Goal: Task Accomplishment & Management: Manage account settings

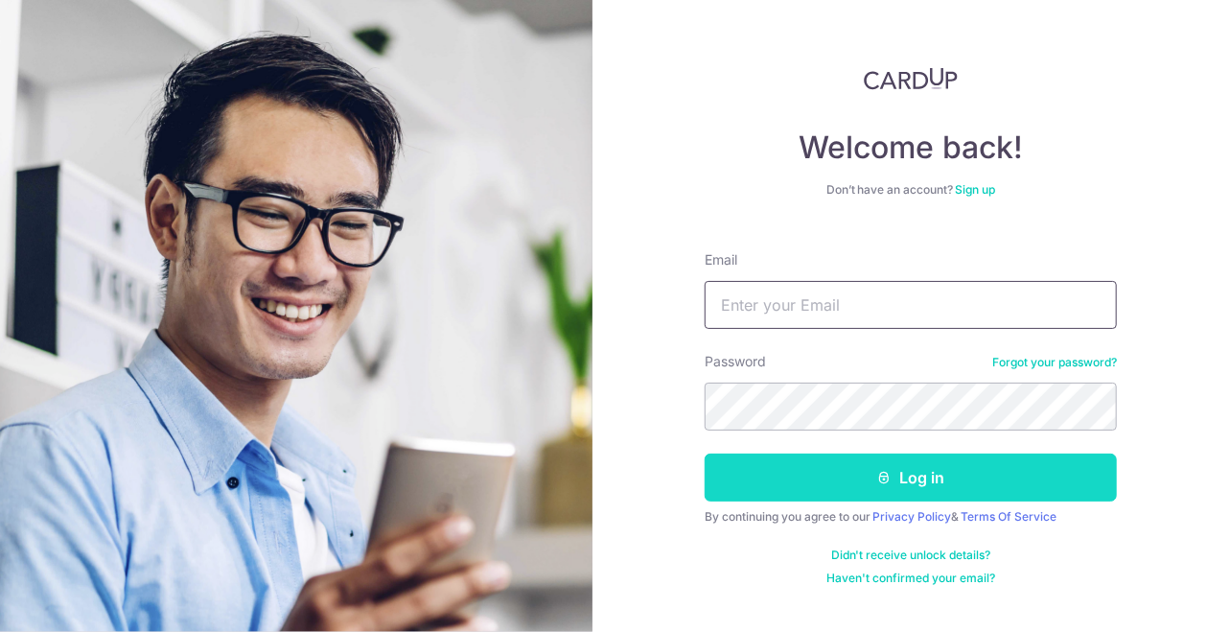
type input "[EMAIL_ADDRESS][DOMAIN_NAME]"
click at [916, 478] on button "Log in" at bounding box center [911, 477] width 412 height 48
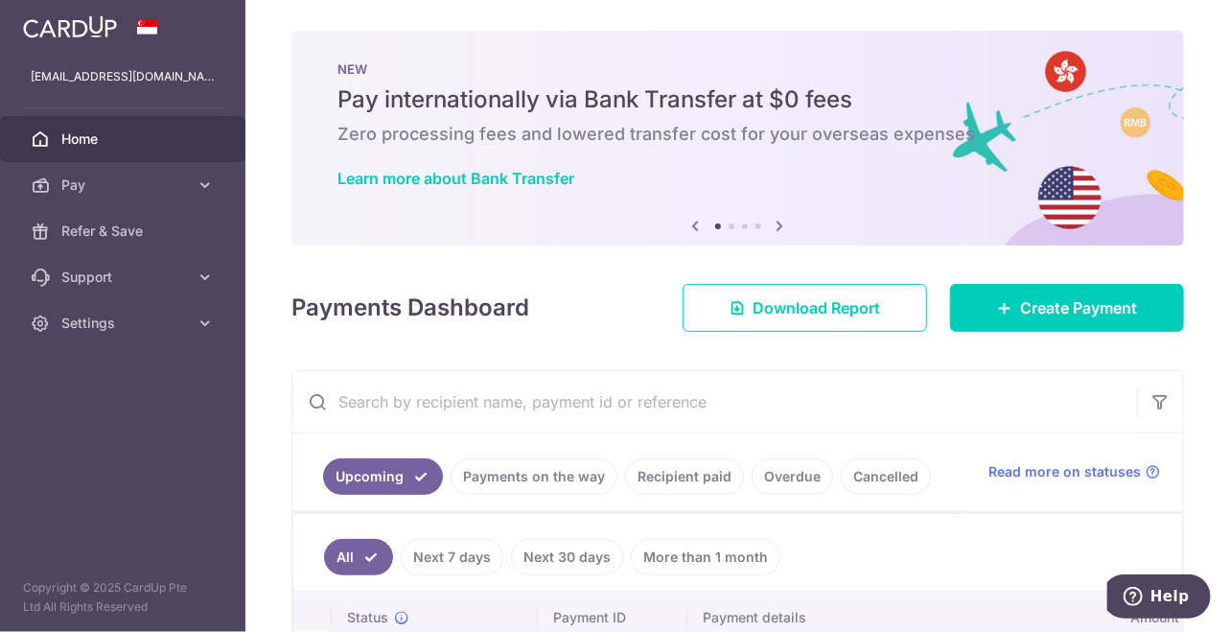
click at [682, 473] on link "Recipient paid" at bounding box center [684, 476] width 119 height 36
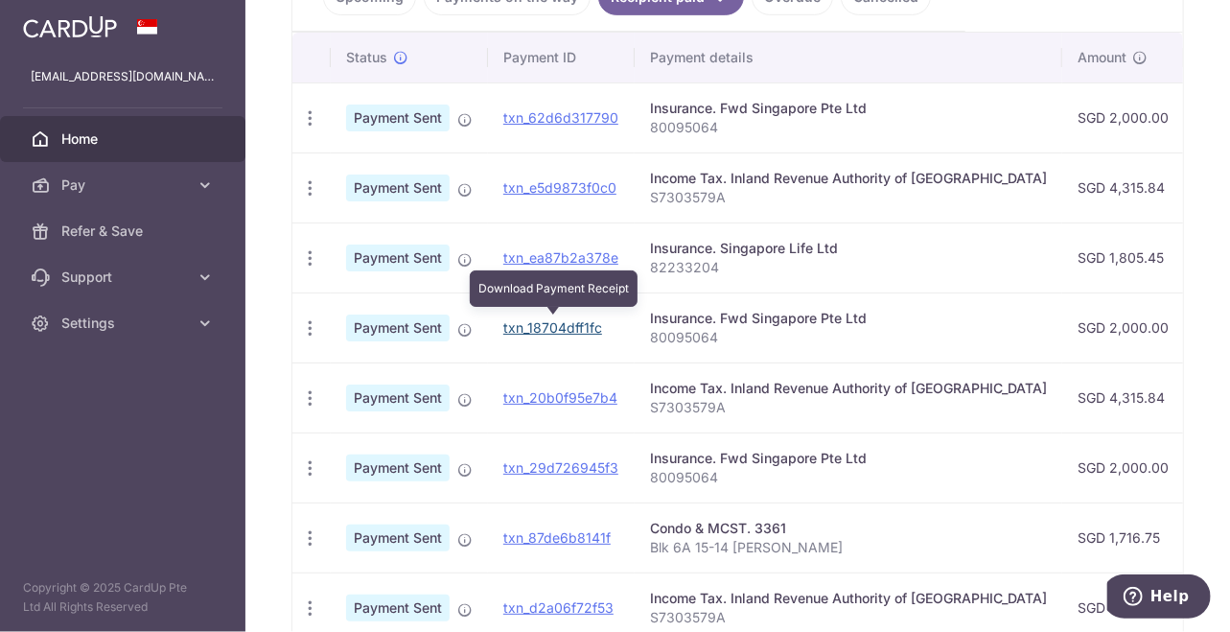
scroll to position [96, 0]
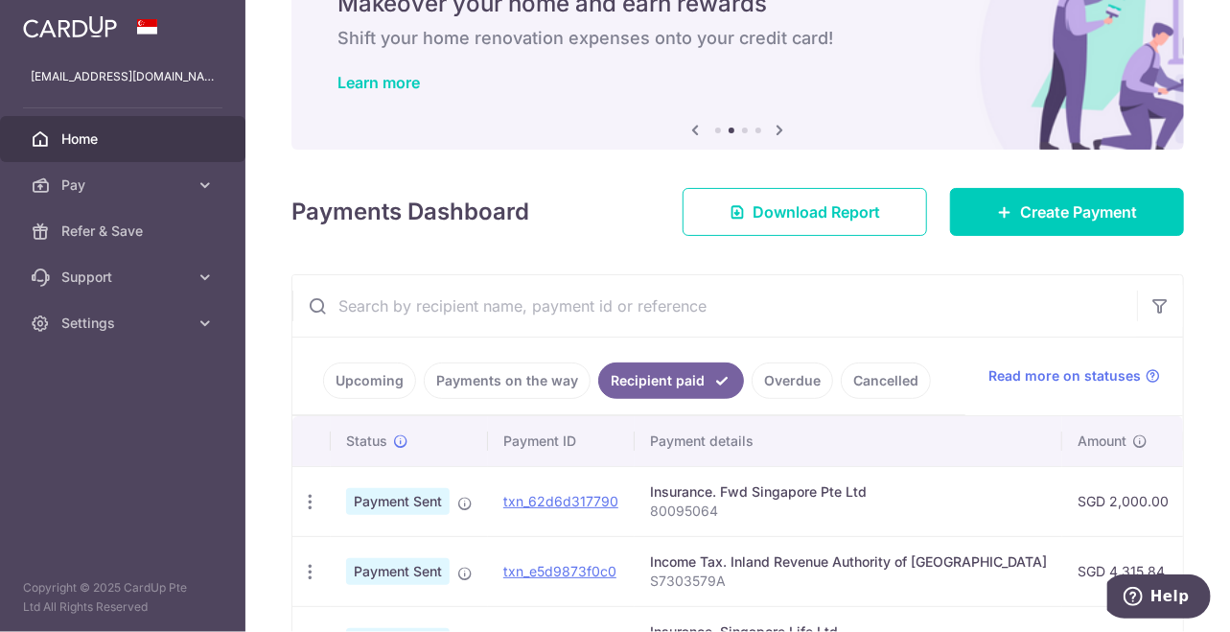
click at [358, 378] on link "Upcoming" at bounding box center [369, 380] width 93 height 36
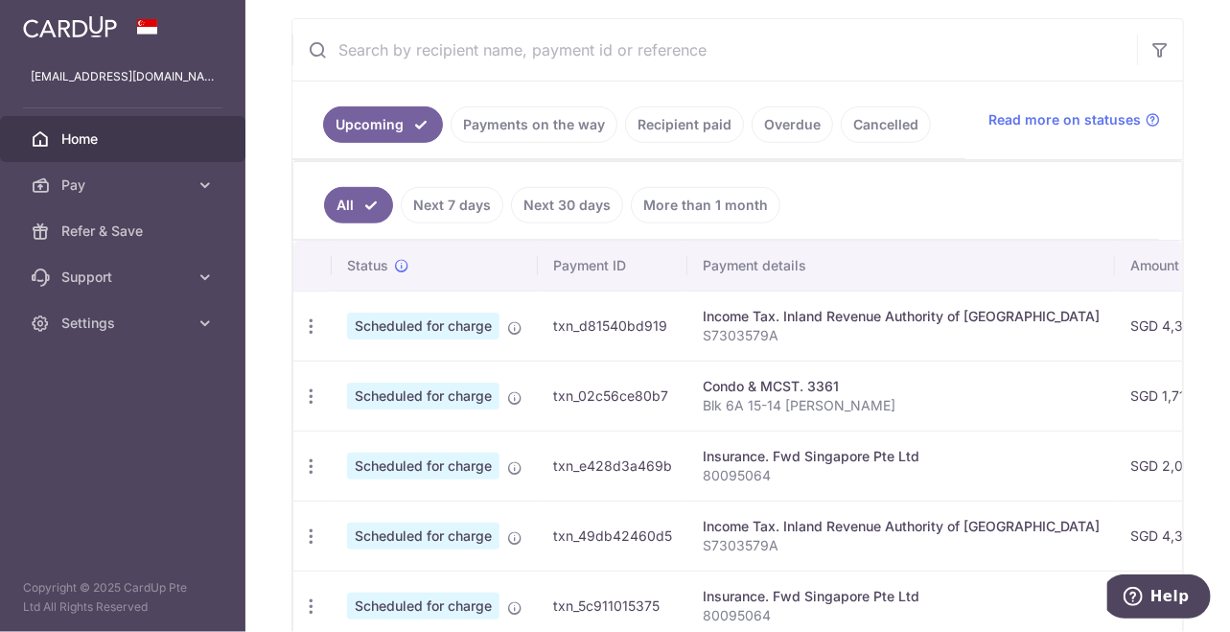
scroll to position [382, 0]
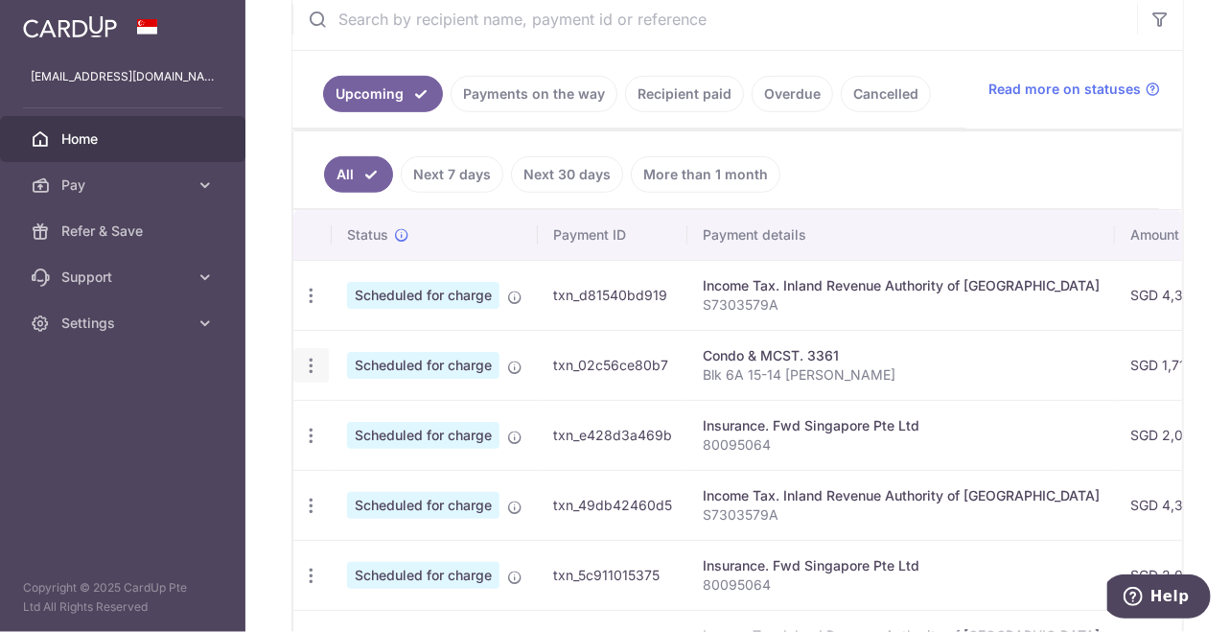
click at [309, 362] on icon "button" at bounding box center [311, 366] width 20 height 20
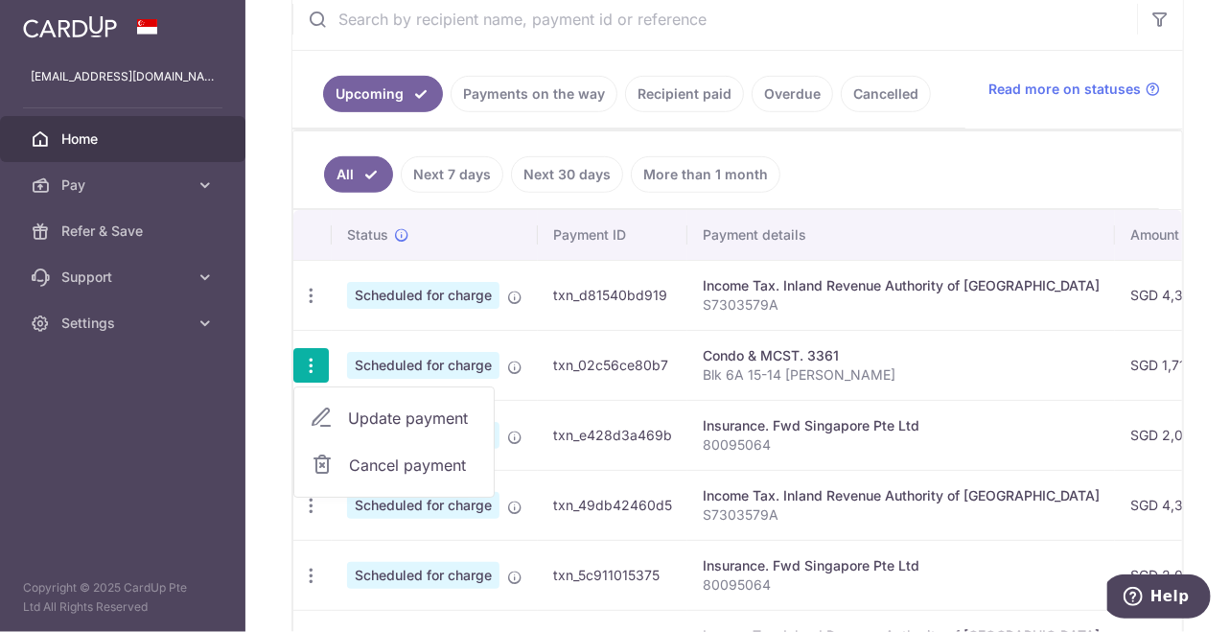
click at [941, 365] on p "Blk 6A 15-14 Katheryn Lim" at bounding box center [901, 374] width 397 height 19
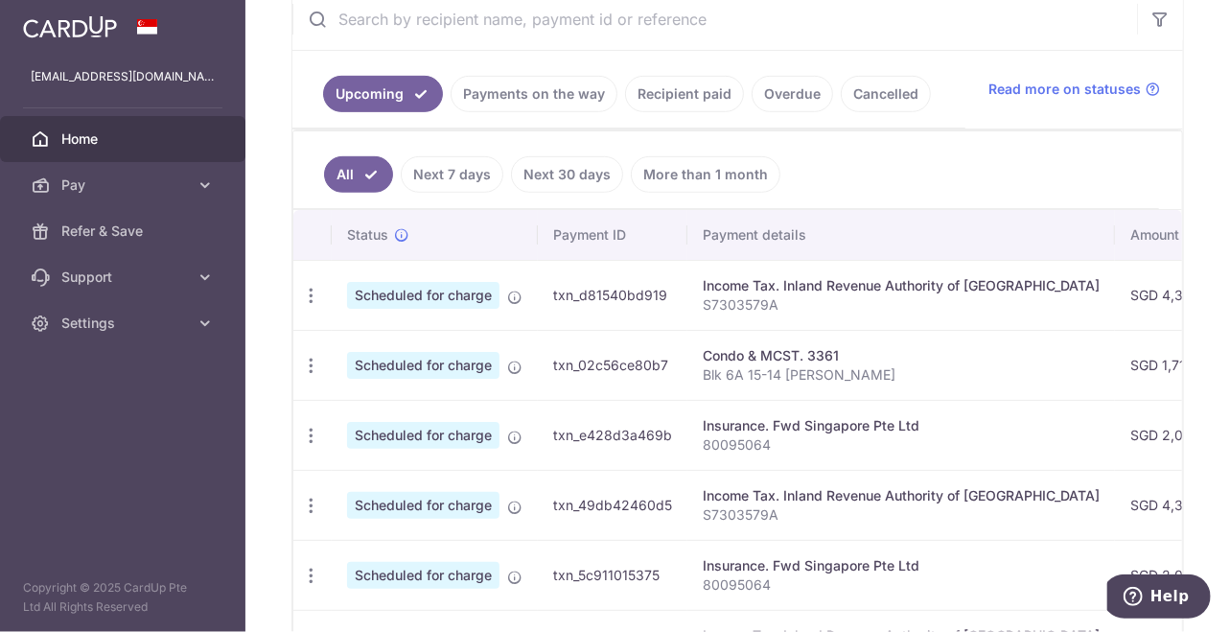
click at [451, 168] on link "Next 7 days" at bounding box center [452, 174] width 103 height 36
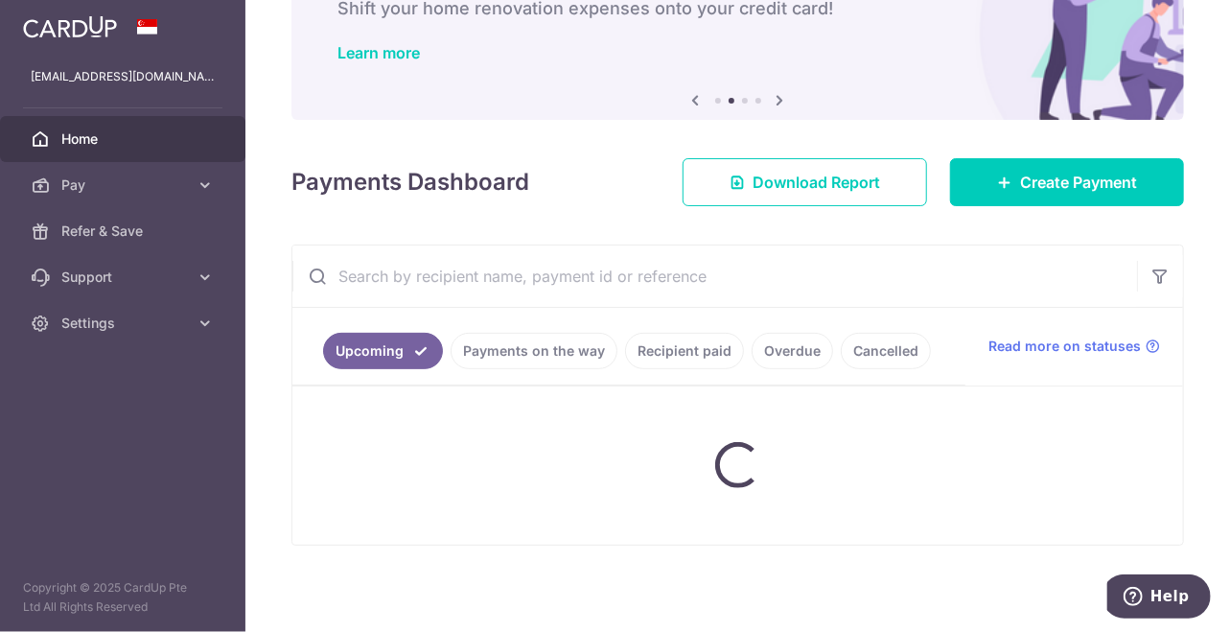
scroll to position [308, 0]
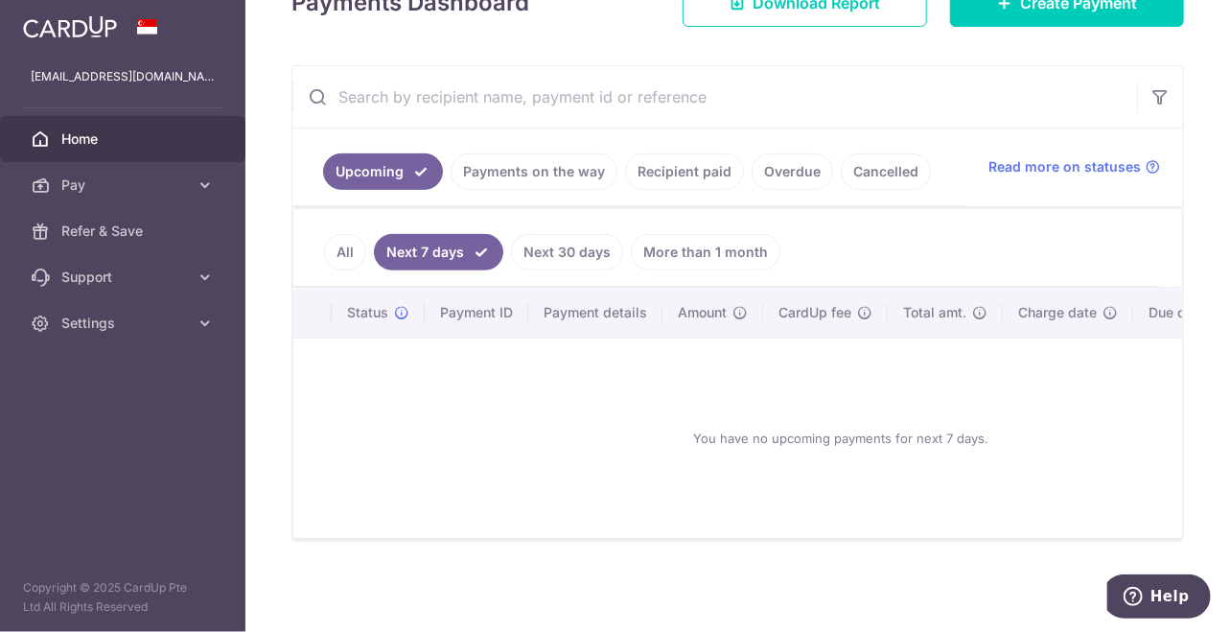
click at [544, 240] on link "Next 30 days" at bounding box center [567, 252] width 112 height 36
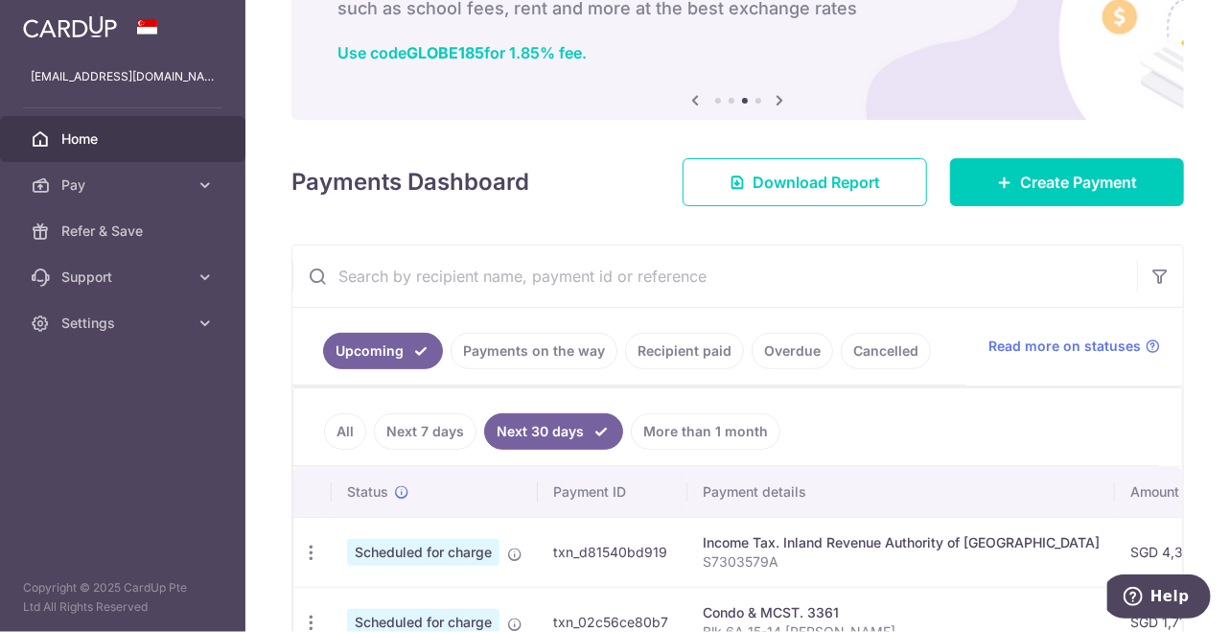
scroll to position [316, 0]
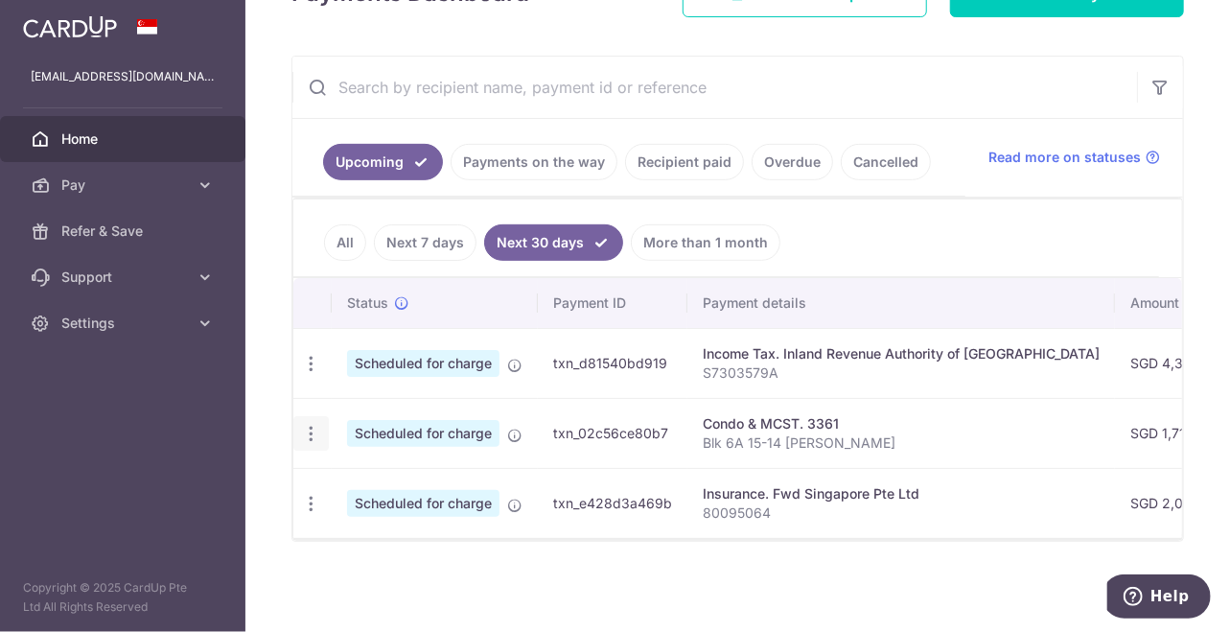
click at [309, 424] on icon "button" at bounding box center [311, 434] width 20 height 20
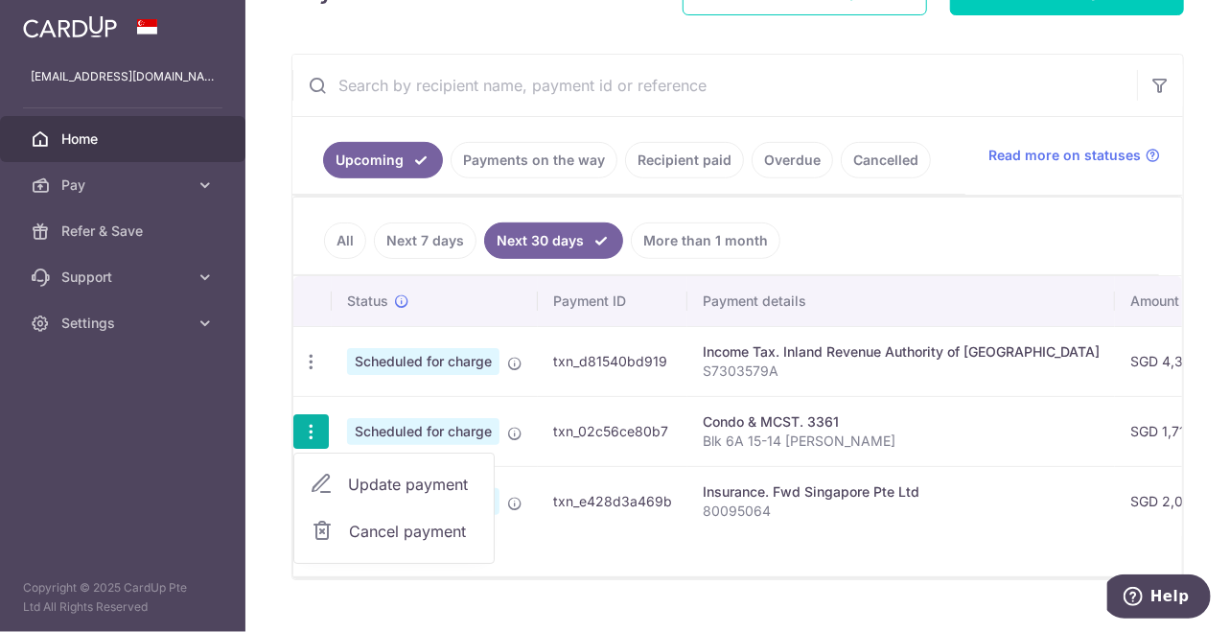
click at [367, 481] on span "Update payment" at bounding box center [413, 484] width 130 height 23
radio input "true"
type input "1,716.75"
type input "27/10/2025"
type input "Blk 6A 15-14 Katheryn Lim"
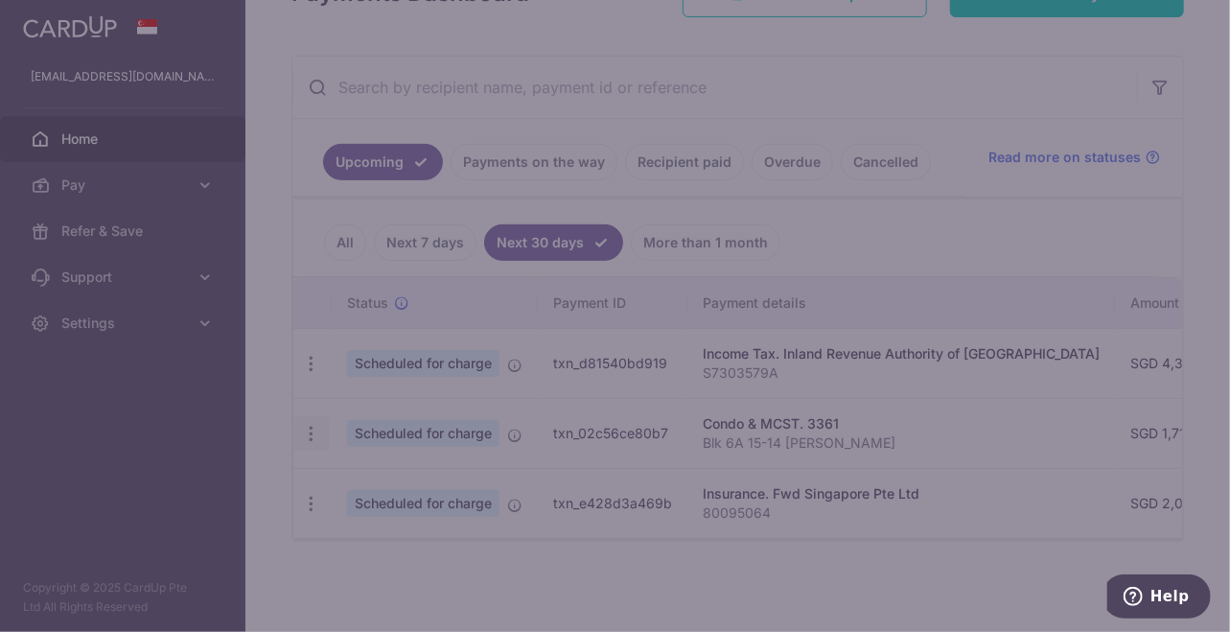
type input "OCBC18"
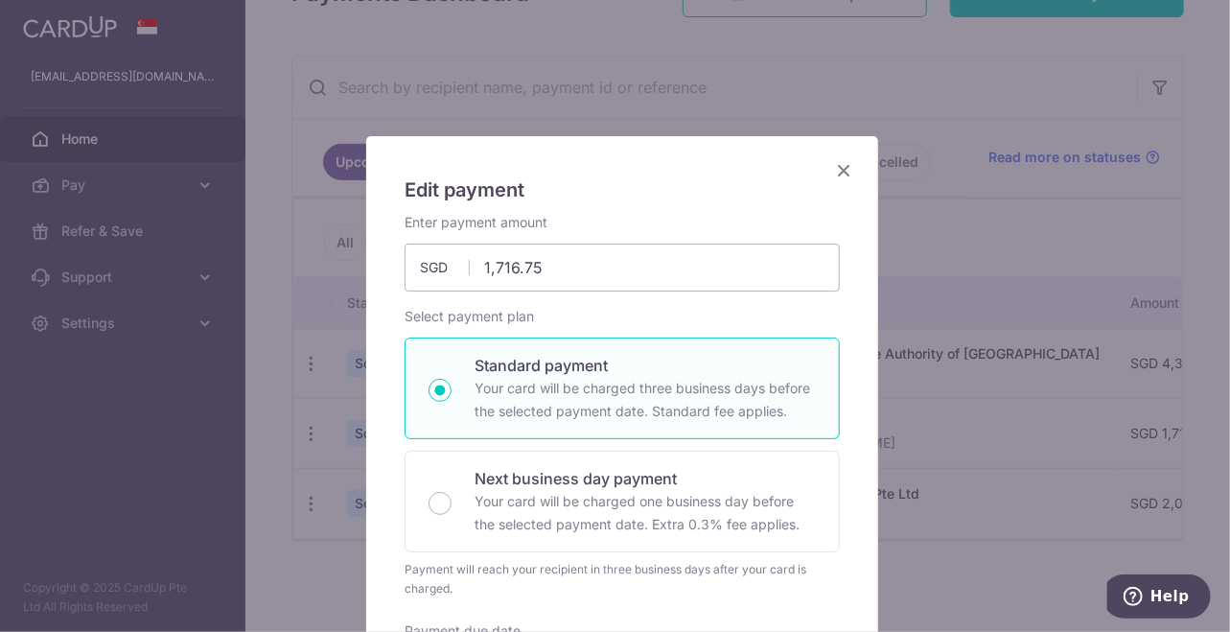
scroll to position [0, 0]
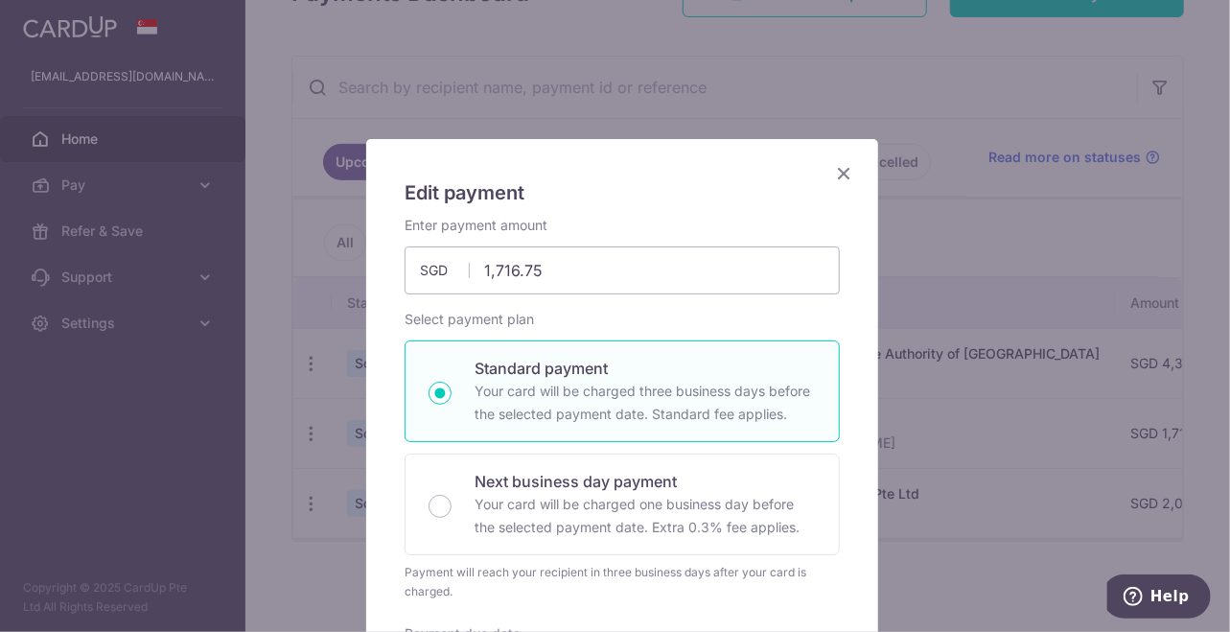
click at [832, 170] on icon "Close" at bounding box center [843, 173] width 23 height 24
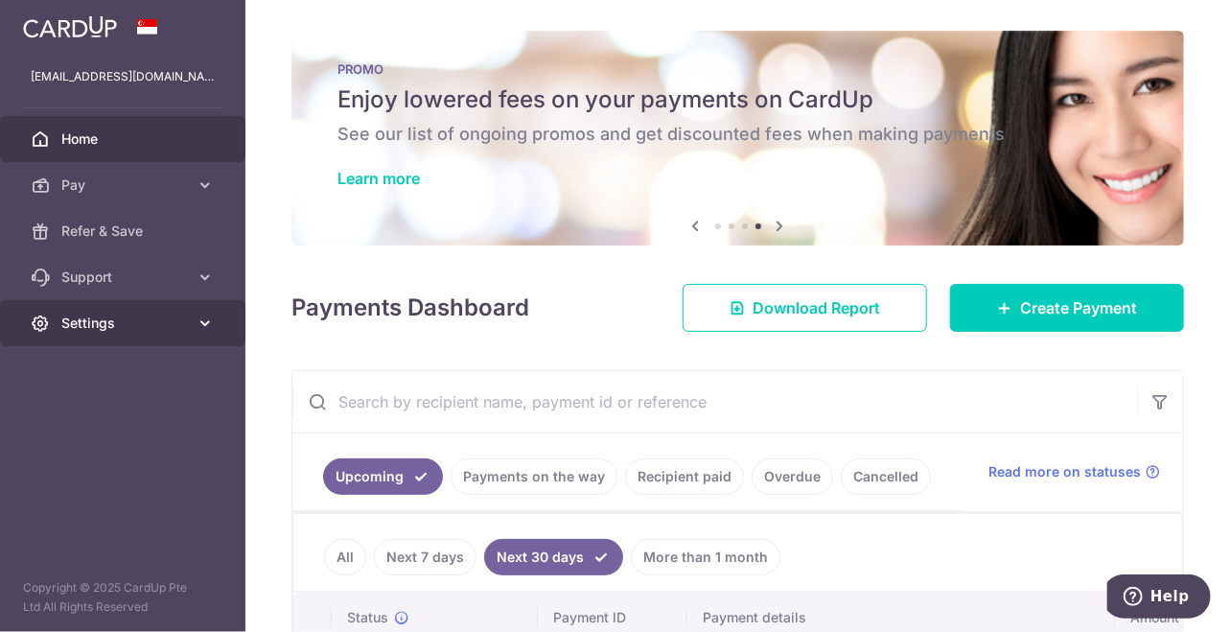
click at [201, 316] on icon at bounding box center [205, 322] width 19 height 19
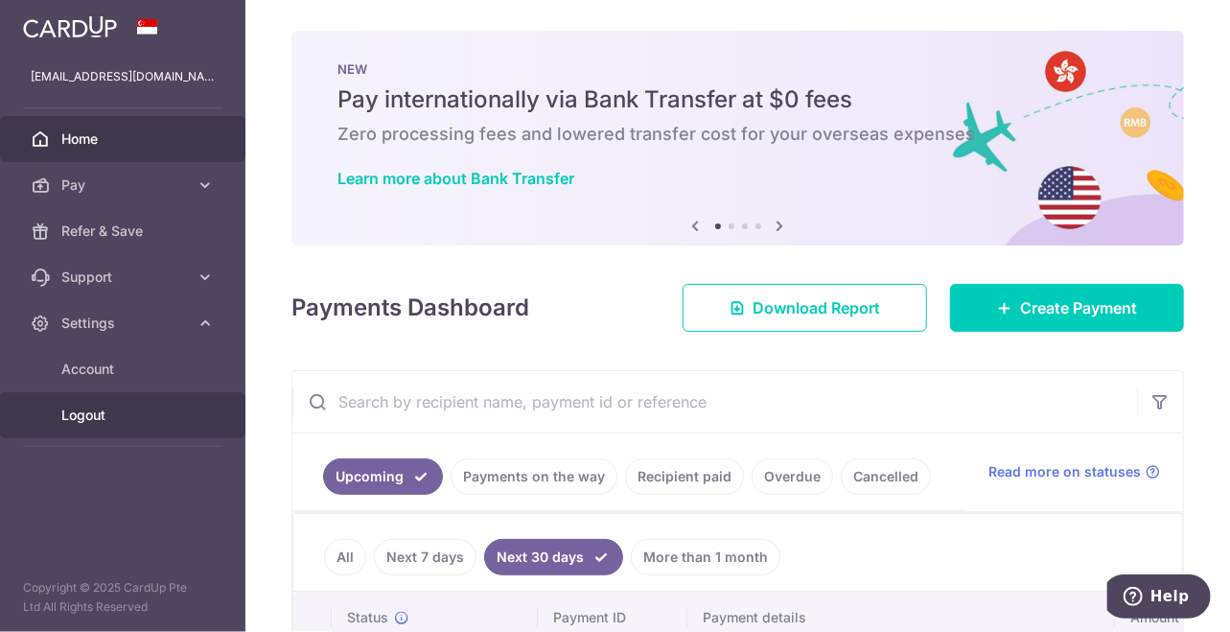
click at [96, 413] on span "Logout" at bounding box center [124, 414] width 127 height 19
